Goal: Information Seeking & Learning: Find specific fact

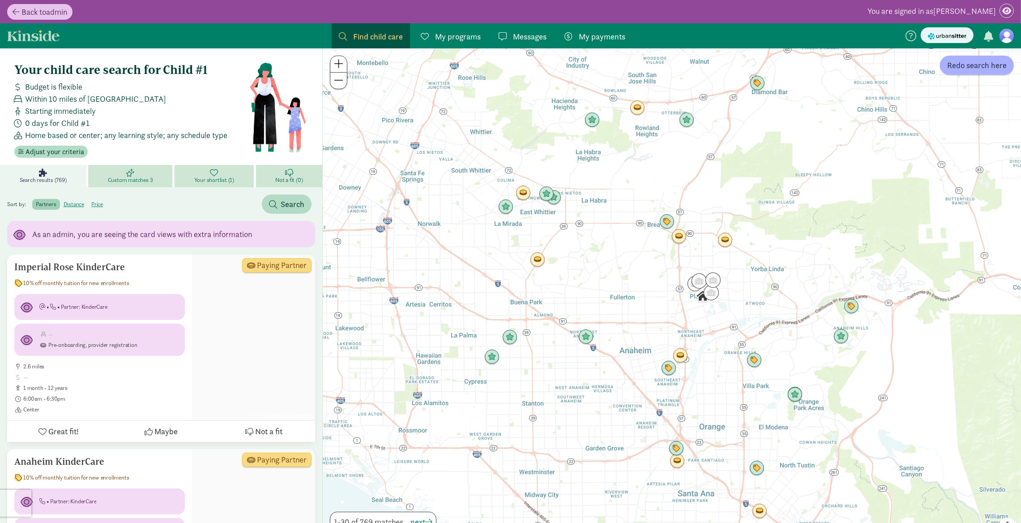
click at [530, 38] on span "Messages" at bounding box center [530, 36] width 34 height 12
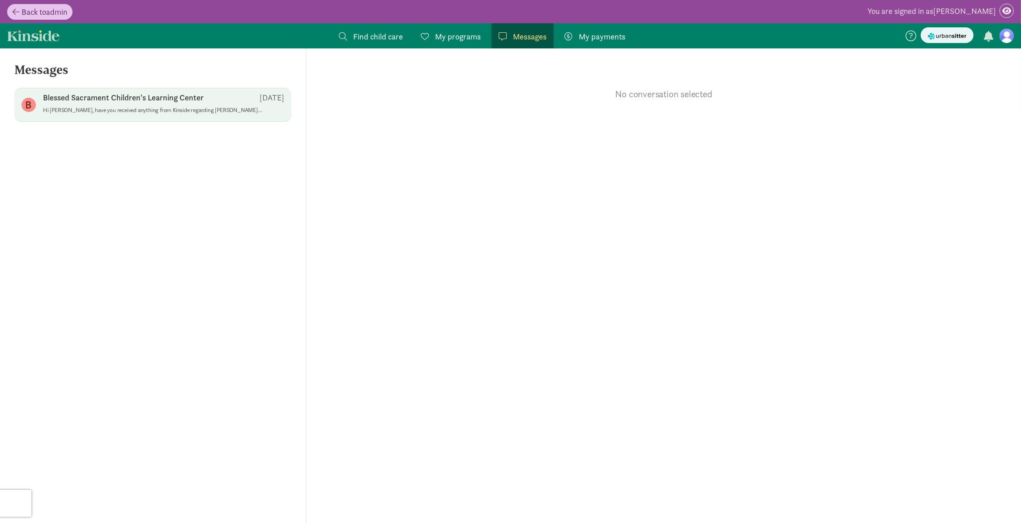
click at [227, 99] on div "Blessed Sacrament Children's Learning Center [DATE]" at bounding box center [163, 99] width 241 height 14
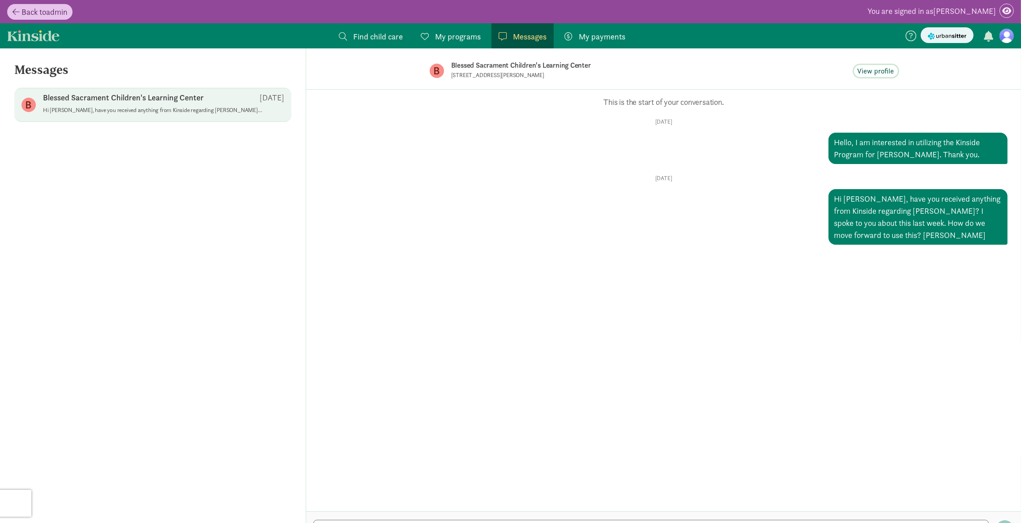
click at [885, 71] on span "View profile" at bounding box center [876, 71] width 37 height 11
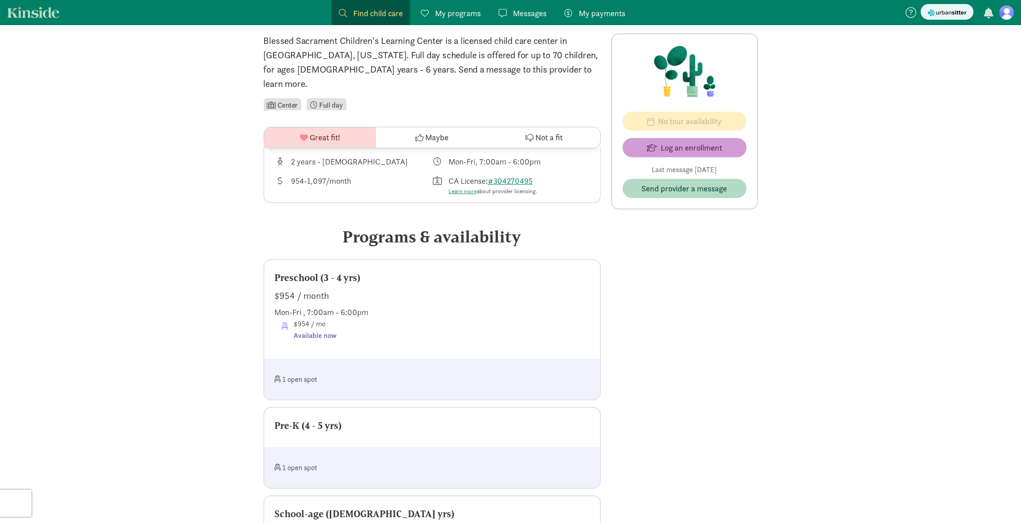
scroll to position [236, 0]
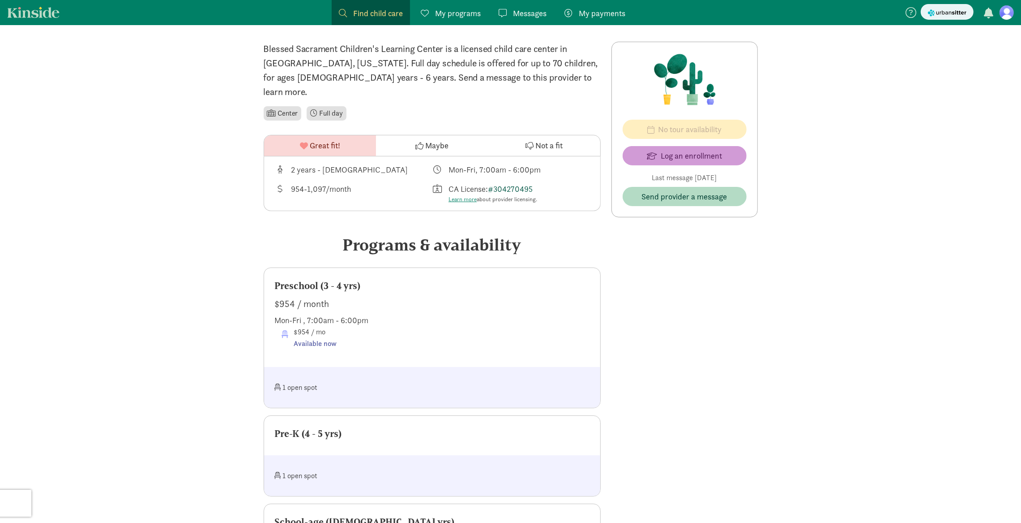
drag, startPoint x: 561, startPoint y: 174, endPoint x: 491, endPoint y: 176, distance: 70.3
click at [491, 183] on div "CA License: #304270495 Learn more about provider licensing." at bounding box center [511, 193] width 158 height 21
copy div "#304270495"
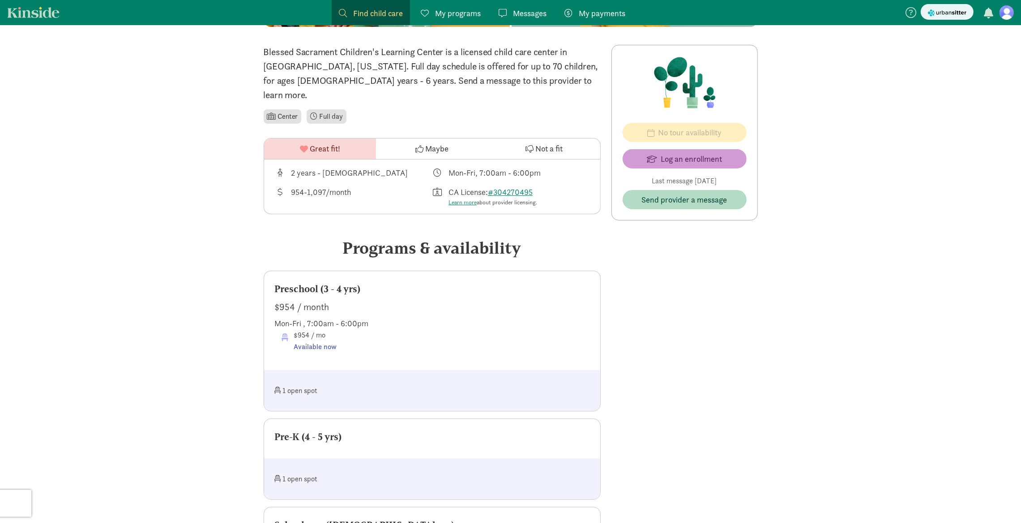
scroll to position [0, 0]
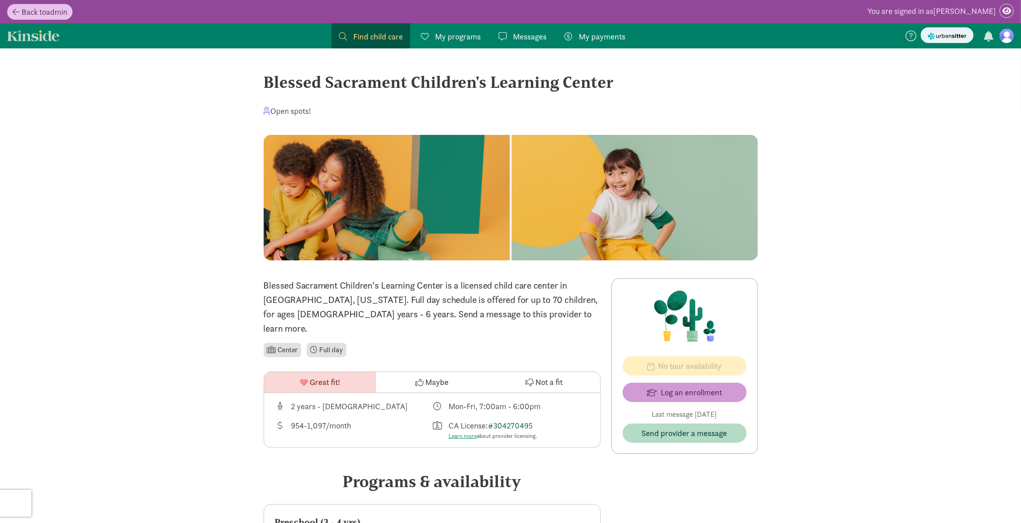
click at [530, 420] on link "#304270495" at bounding box center [510, 425] width 45 height 10
click at [547, 33] on link "Messages Messages" at bounding box center [523, 35] width 62 height 25
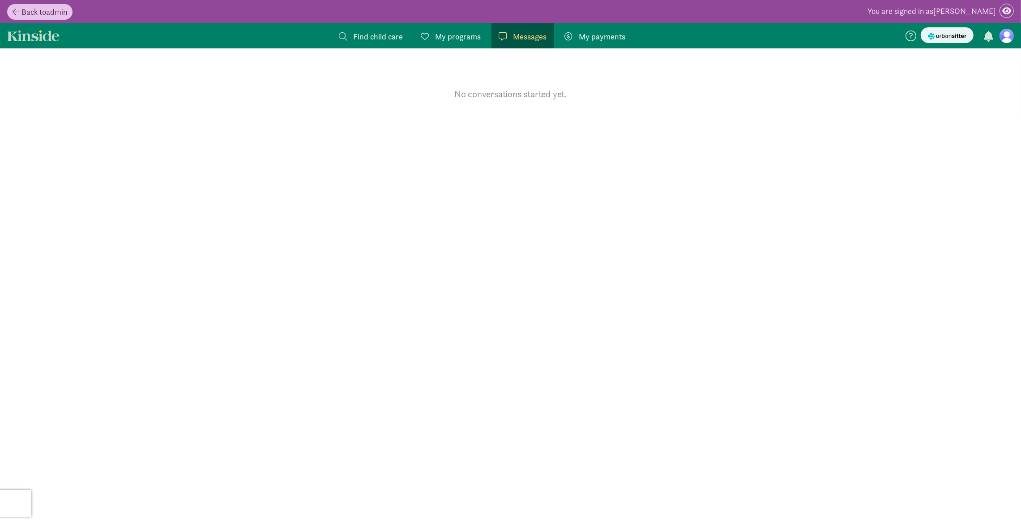
click at [528, 33] on span "Messages" at bounding box center [530, 36] width 34 height 12
click at [46, 11] on span "Back to" at bounding box center [33, 12] width 25 height 10
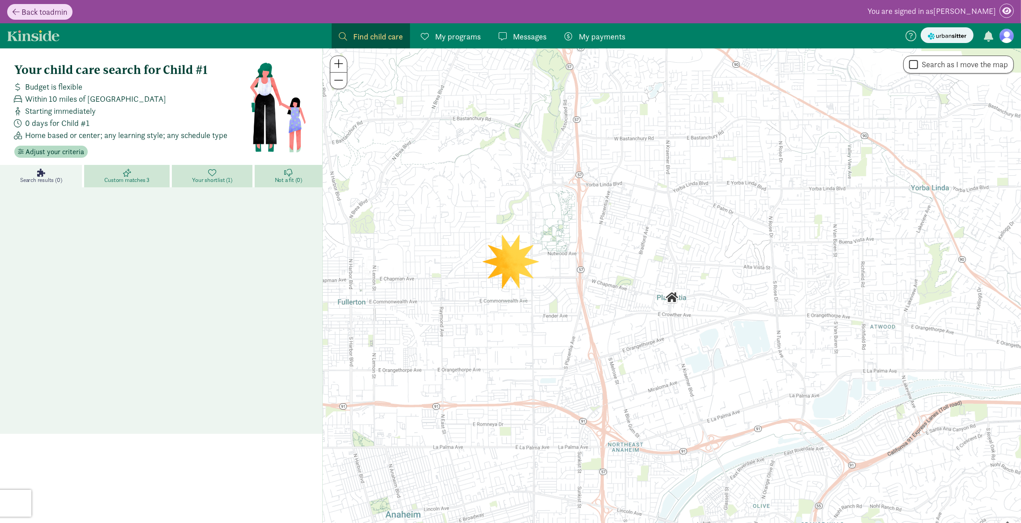
click at [41, 10] on span "Back to" at bounding box center [33, 12] width 25 height 10
